Goal: Navigation & Orientation: Find specific page/section

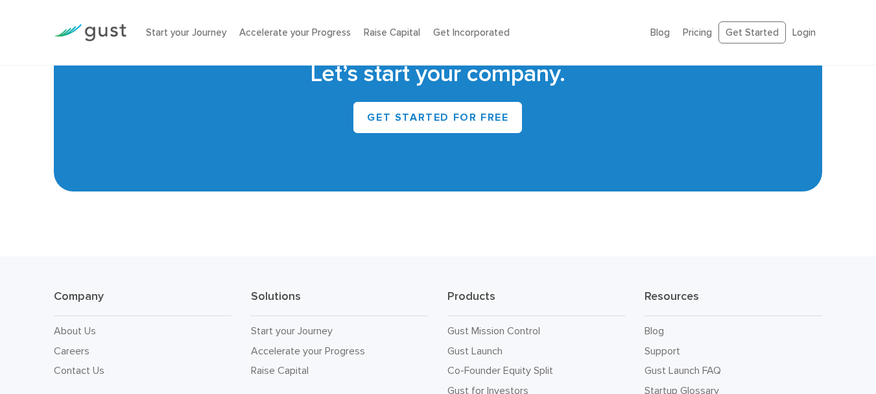
drag, startPoint x: 879, startPoint y: 41, endPoint x: 878, endPoint y: 367, distance: 326.1
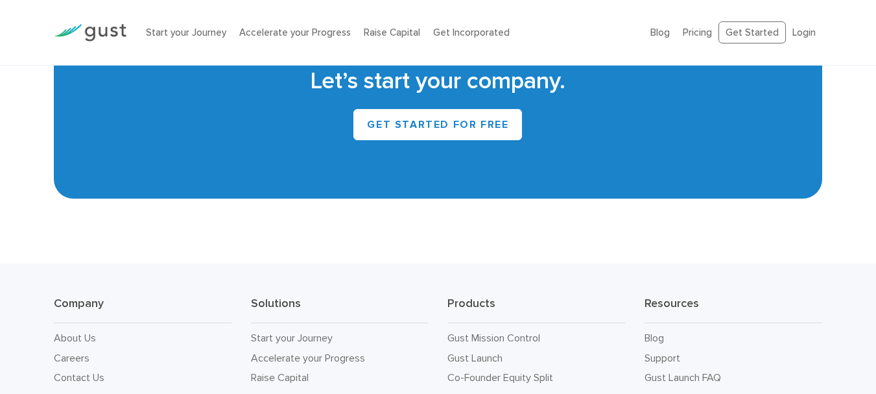
scroll to position [5921, 0]
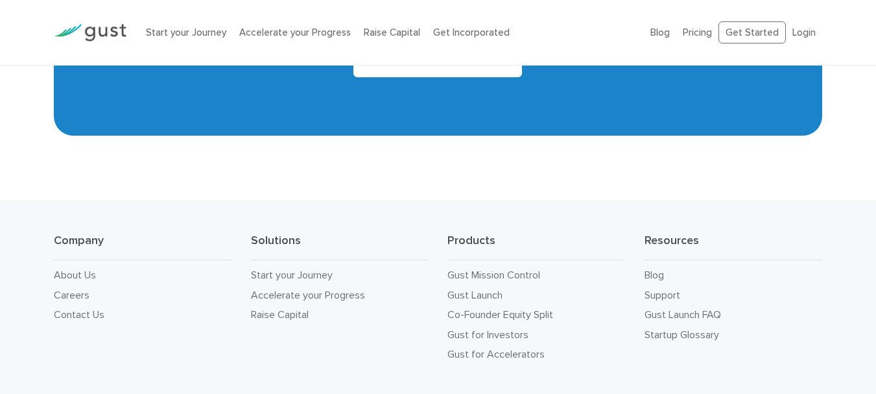
click at [377, 200] on div "Company About Us Careers Contact Us Solutions Start your Journey Accelerate you…" at bounding box center [438, 298] width 876 height 196
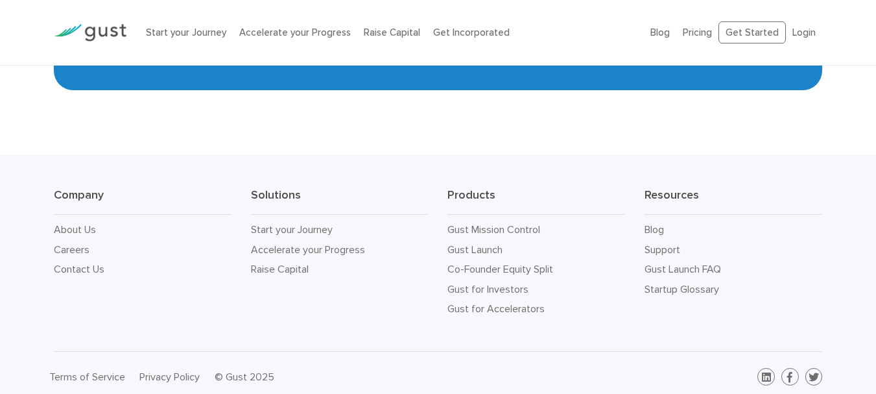
scroll to position [5937, 0]
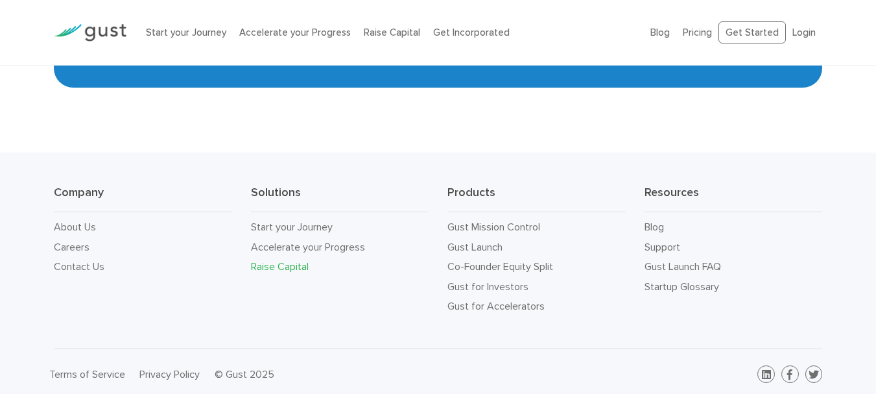
click at [277, 262] on link "Raise Capital" at bounding box center [280, 266] width 58 height 12
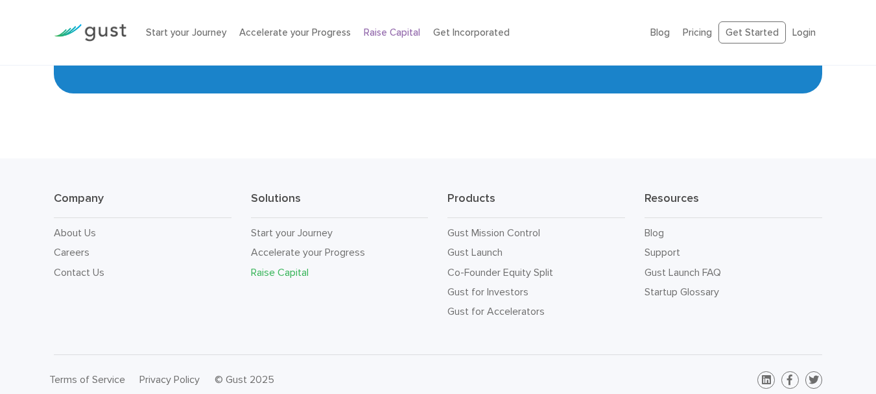
scroll to position [2268, 0]
